Goal: Task Accomplishment & Management: Manage account settings

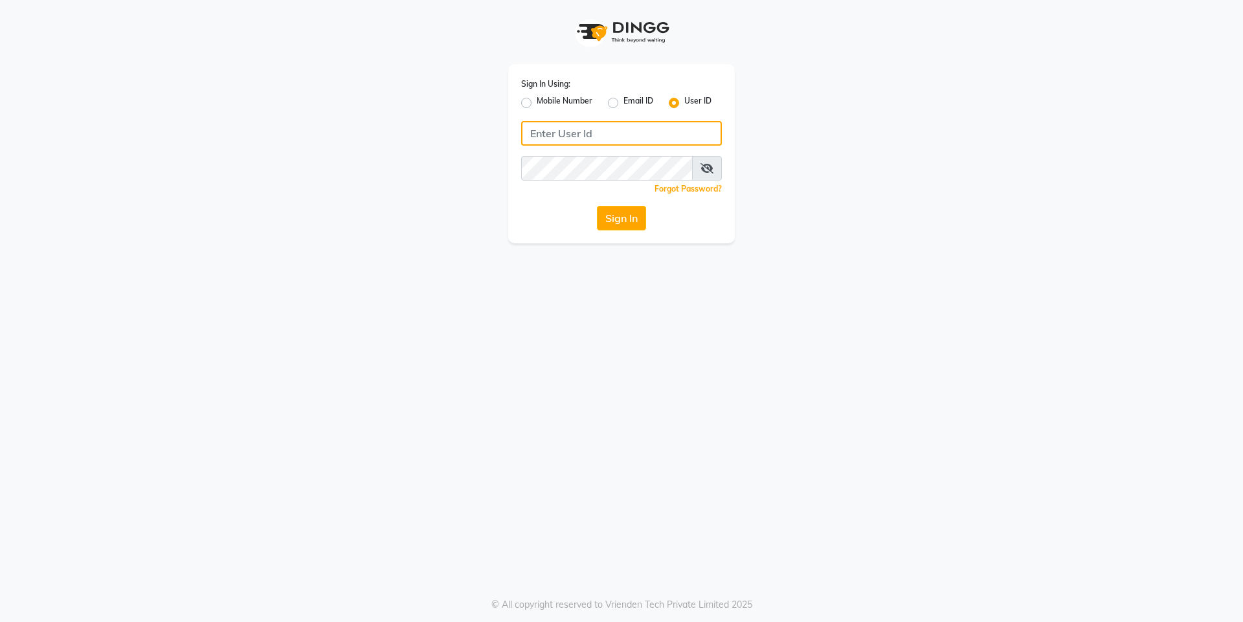
click at [613, 128] on input "Username" at bounding box center [621, 133] width 201 height 25
type input "arsp"
click at [621, 217] on button "Sign In" at bounding box center [621, 218] width 49 height 25
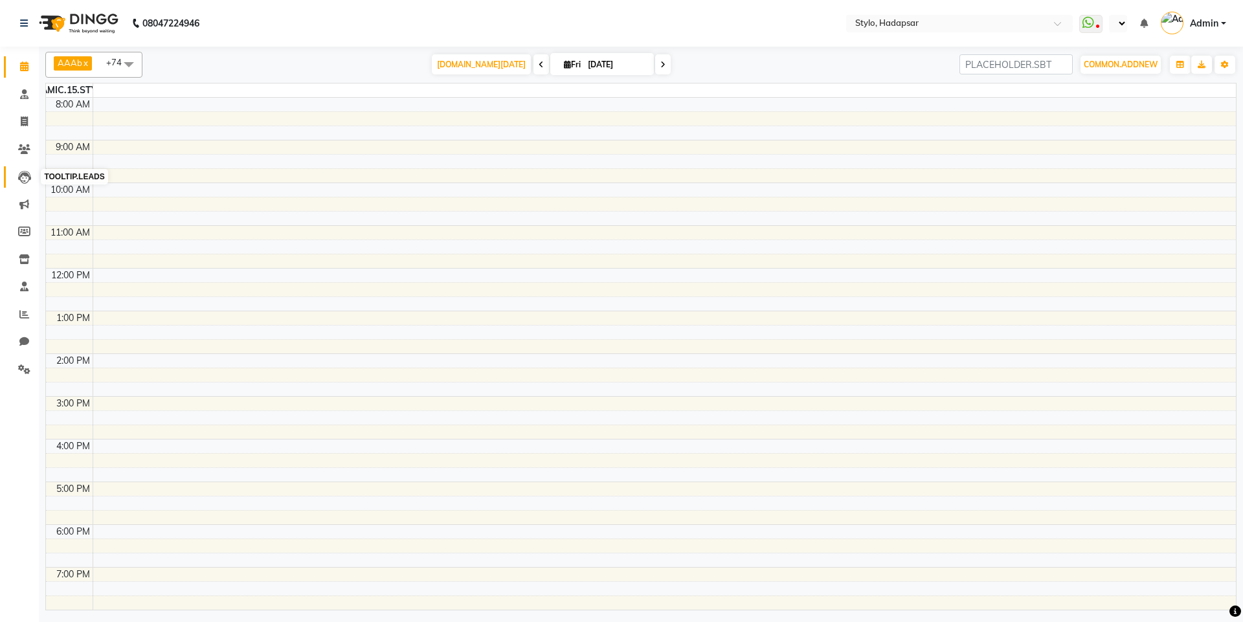
click at [14, 177] on span at bounding box center [24, 177] width 23 height 15
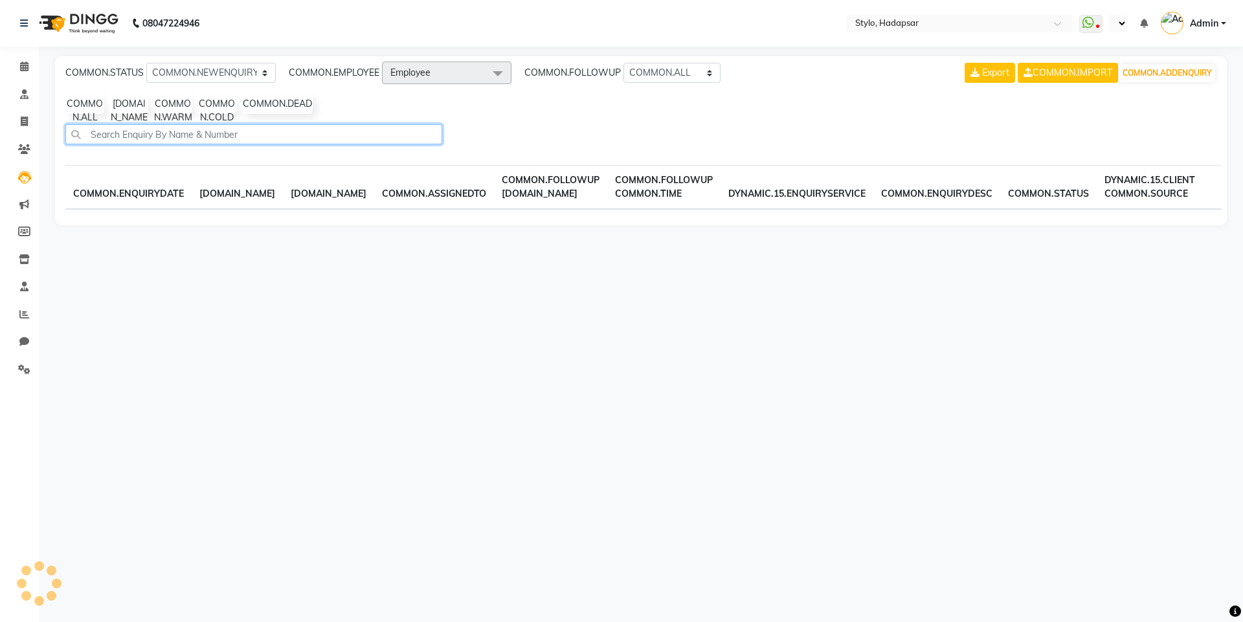
click at [394, 139] on input "text" at bounding box center [253, 134] width 377 height 20
click at [398, 132] on input "text" at bounding box center [253, 134] width 377 height 20
type input "harsh"
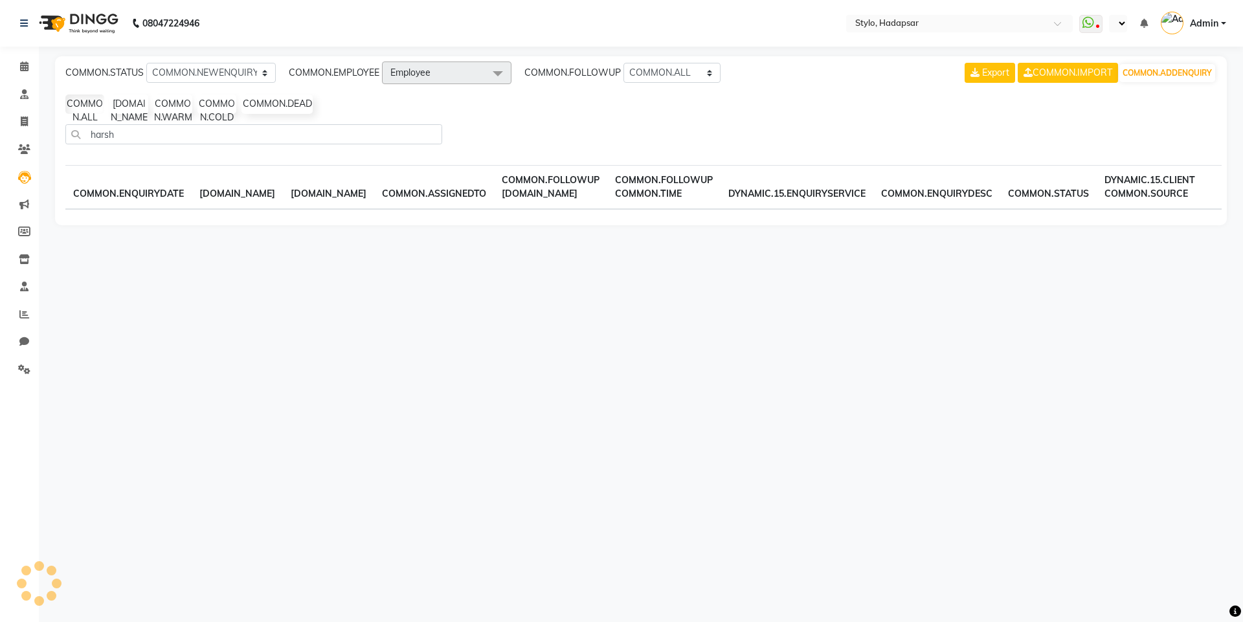
click at [629, 125] on div "harsh" at bounding box center [640, 139] width 1161 height 30
select select "en"
click at [156, 287] on div "08047224946 COMMON.NH COMMON.CCN 08047224946 Select Location × Stylo, Hadapsar …" at bounding box center [621, 311] width 1243 height 622
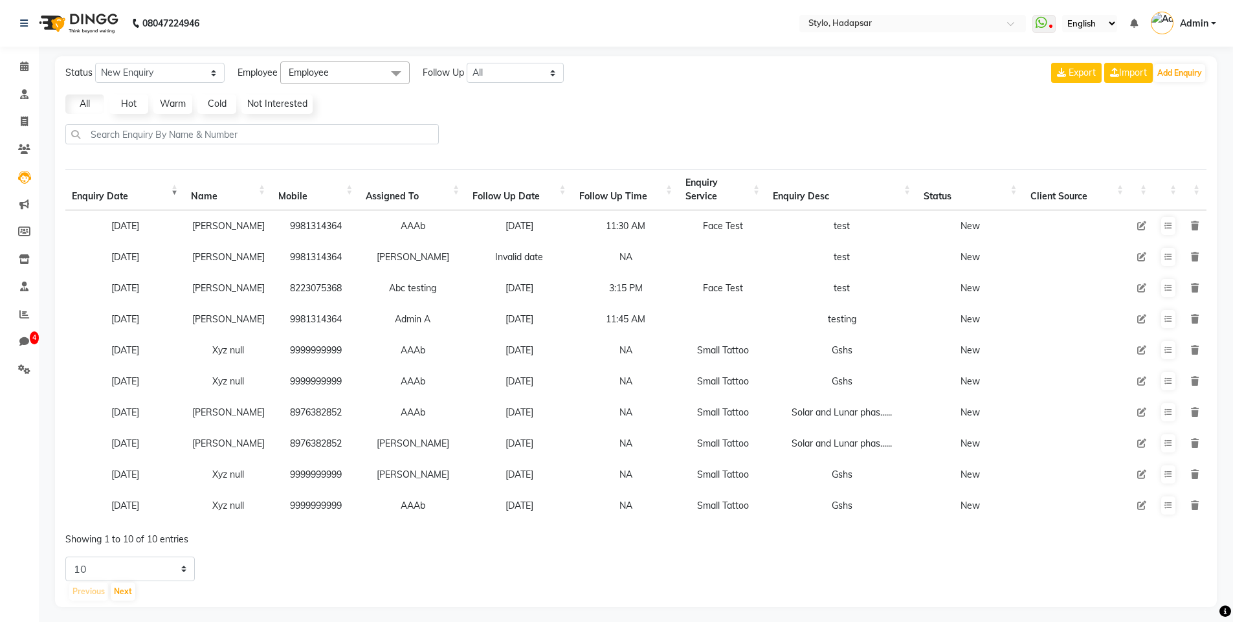
select select "10"
click at [1195, 226] on icon at bounding box center [1195, 225] width 8 height 9
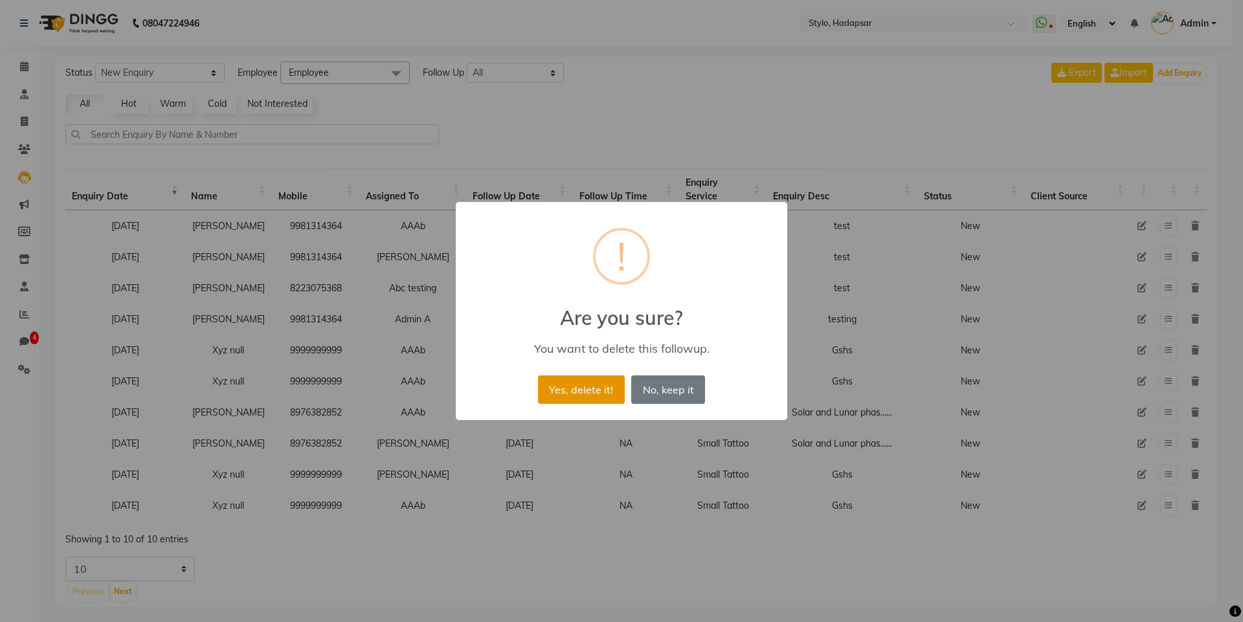
click at [592, 392] on button "Yes, delete it!" at bounding box center [581, 389] width 87 height 28
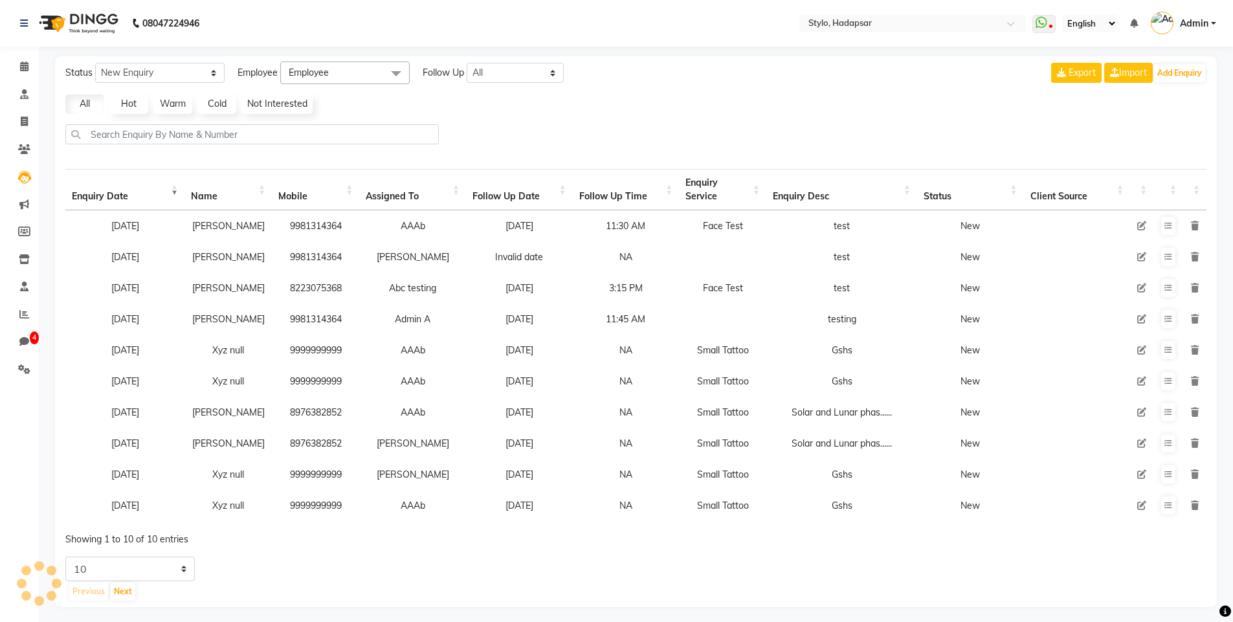
click at [1199, 225] on icon at bounding box center [1195, 225] width 8 height 9
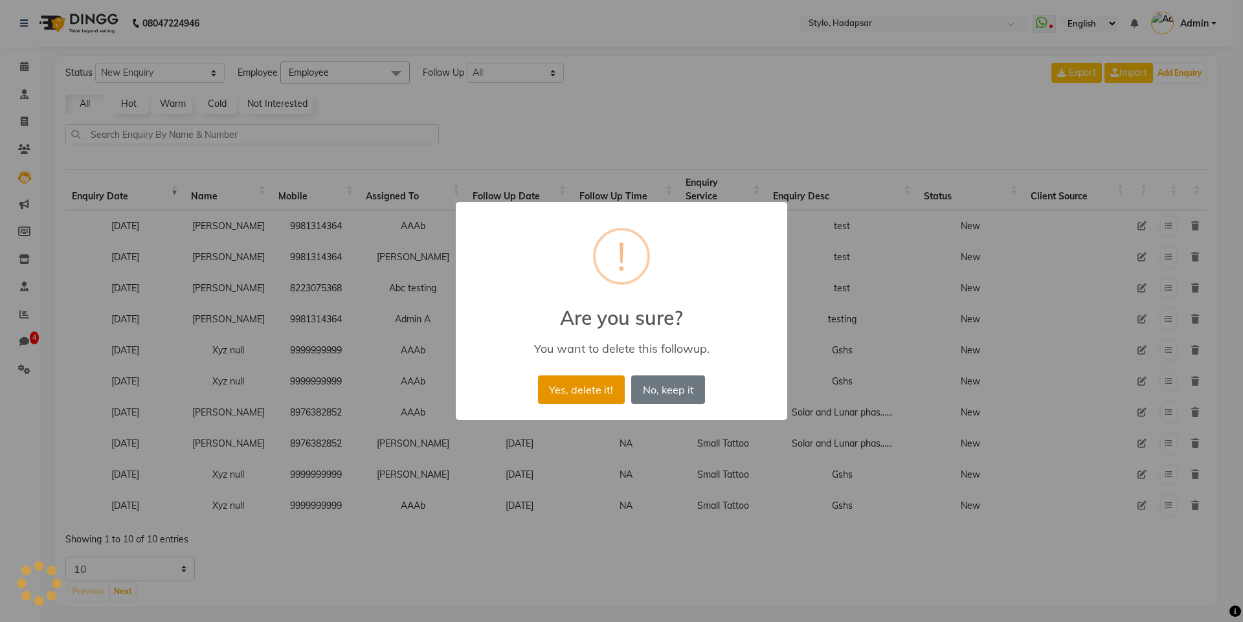
click at [581, 393] on button "Yes, delete it!" at bounding box center [581, 389] width 87 height 28
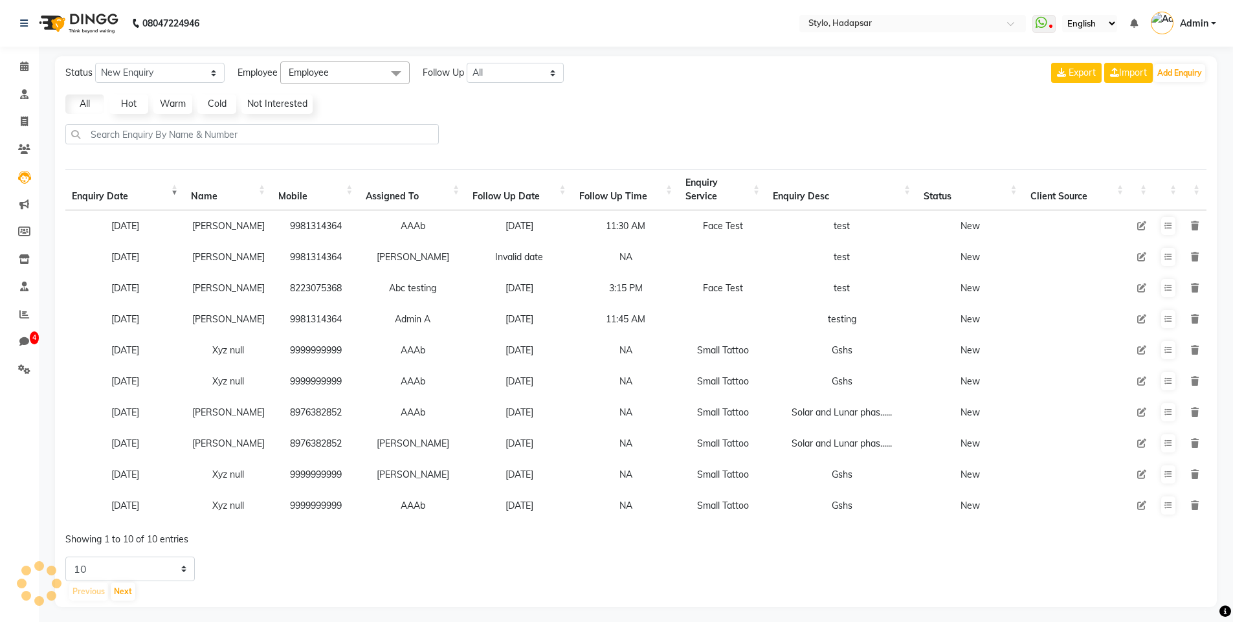
drag, startPoint x: 1188, startPoint y: 228, endPoint x: 1198, endPoint y: 221, distance: 12.6
click at [1197, 221] on td at bounding box center [1194, 225] width 23 height 31
click at [1193, 225] on icon at bounding box center [1195, 225] width 8 height 9
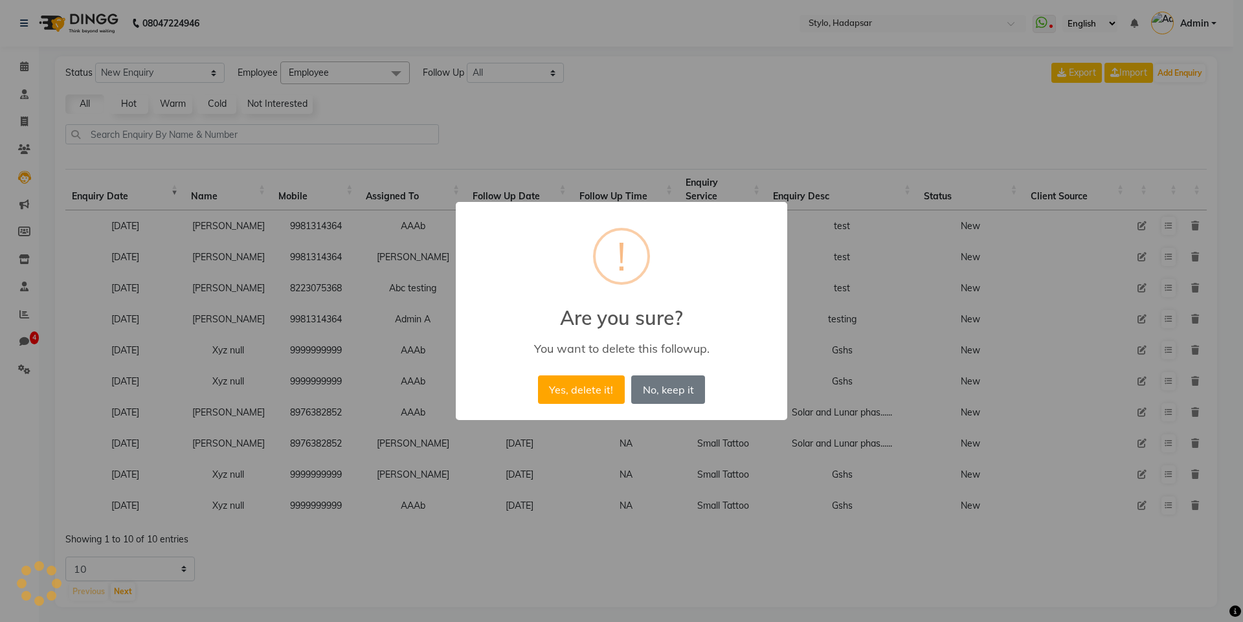
click at [1193, 225] on div "× ! Are you sure? You want to delete this followup. Yes, delete it! No No, keep…" at bounding box center [621, 311] width 1243 height 622
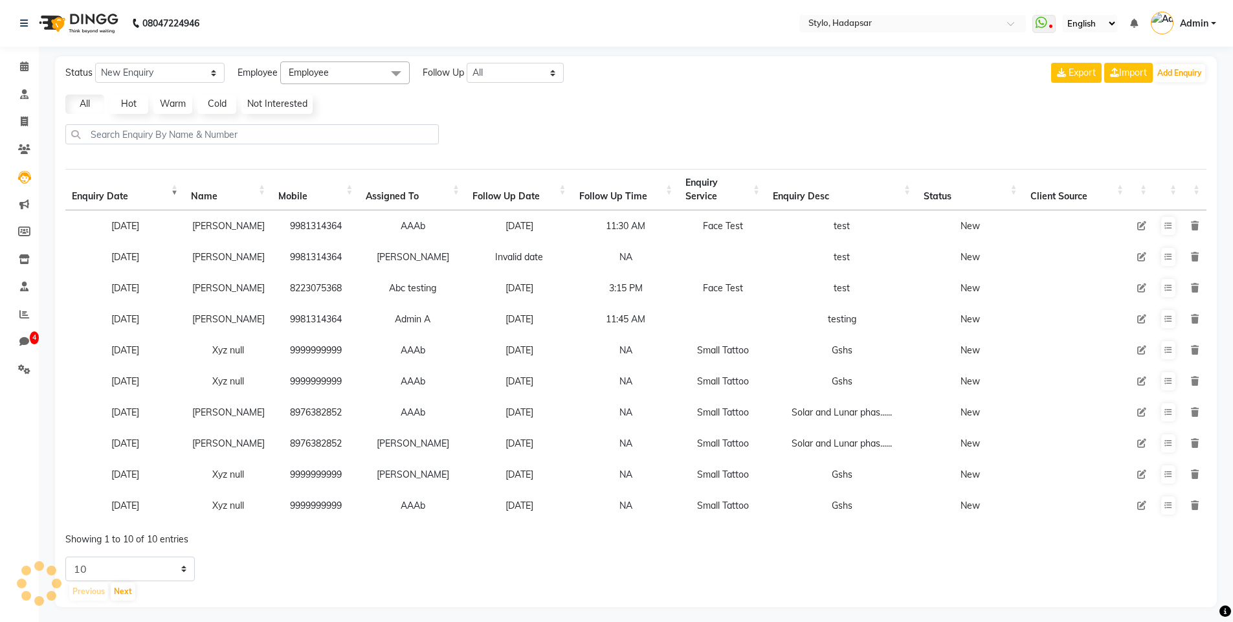
click at [1192, 226] on icon at bounding box center [1195, 225] width 8 height 9
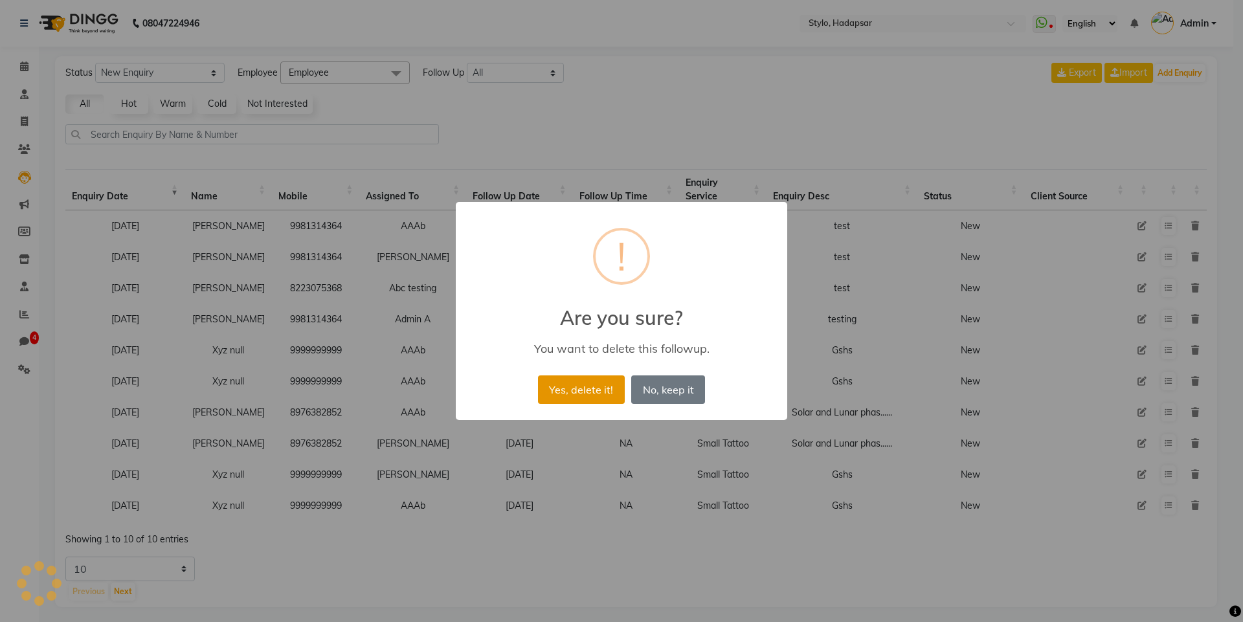
click at [592, 381] on button "Yes, delete it!" at bounding box center [581, 389] width 87 height 28
